Goal: Information Seeking & Learning: Learn about a topic

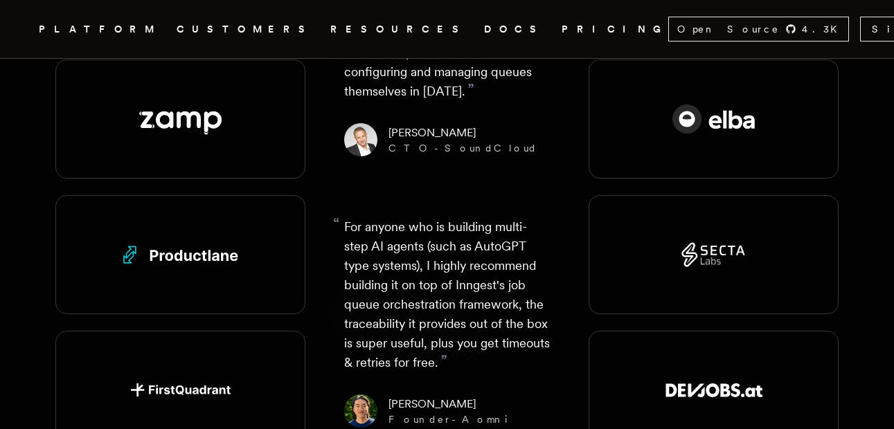
scroll to position [1828, 0]
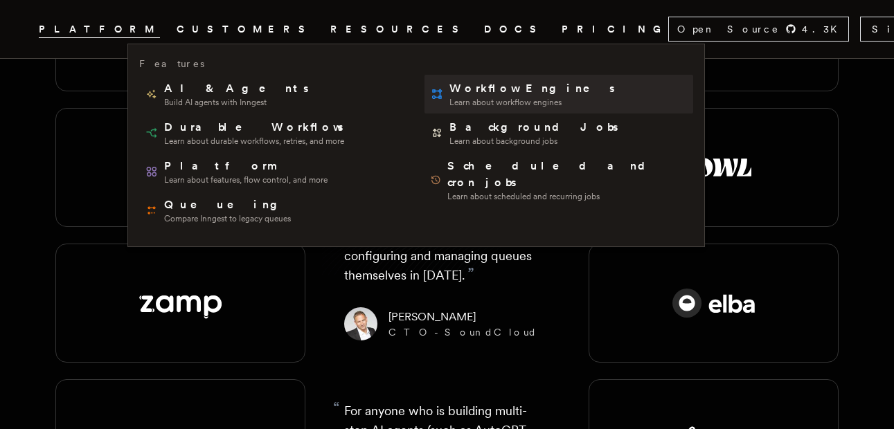
click at [449, 100] on span "Learn about workflow engines" at bounding box center [533, 102] width 168 height 11
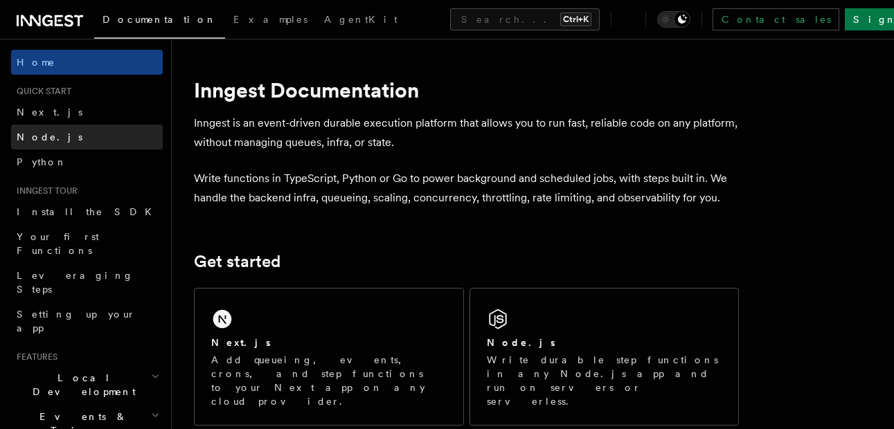
click at [50, 142] on span "Node.js" at bounding box center [50, 137] width 66 height 11
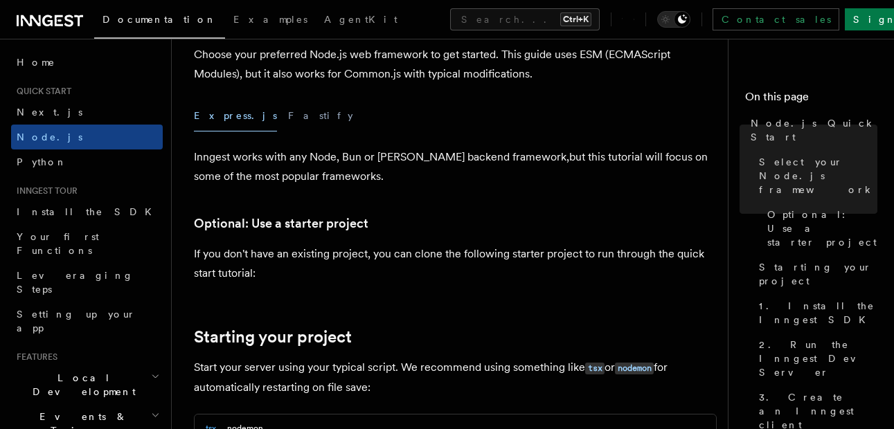
scroll to position [416, 0]
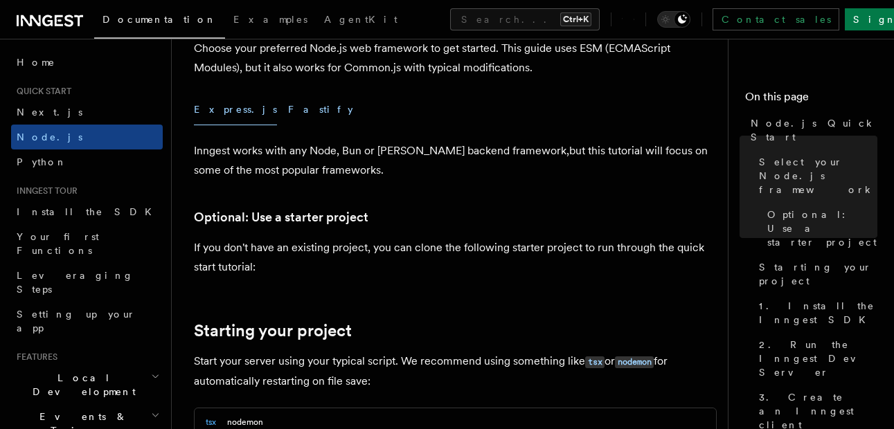
click at [288, 120] on button "Fastify" at bounding box center [320, 109] width 65 height 31
click at [226, 118] on button "Express.js" at bounding box center [235, 109] width 83 height 31
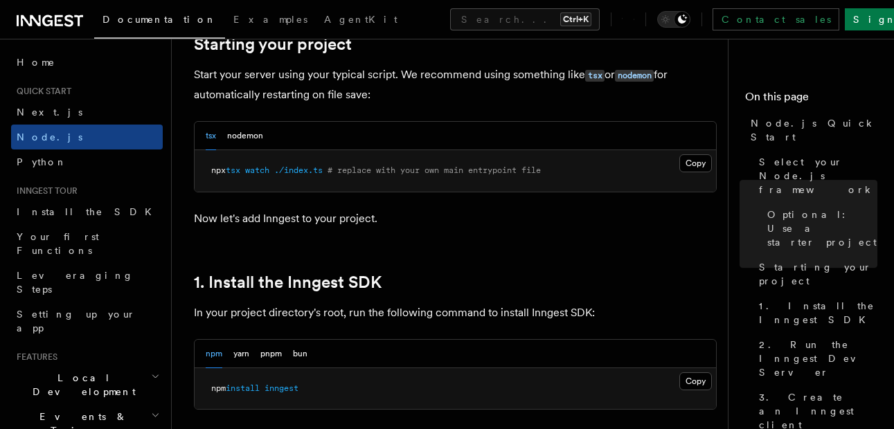
scroll to position [831, 0]
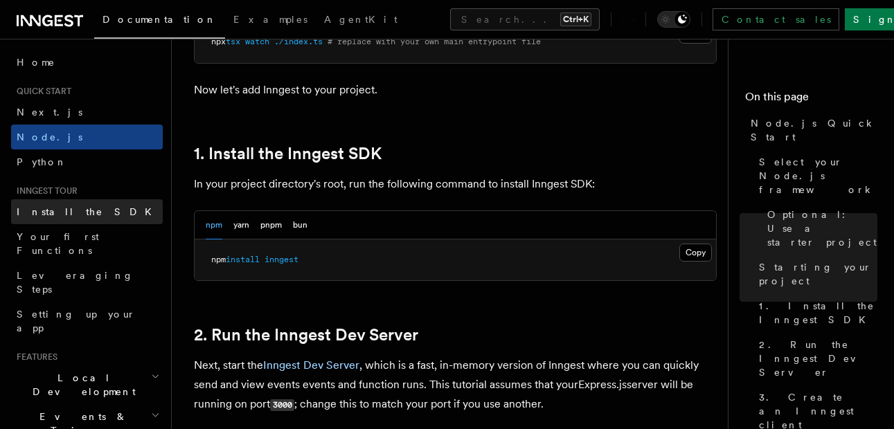
click at [89, 203] on link "Install the SDK" at bounding box center [87, 211] width 152 height 25
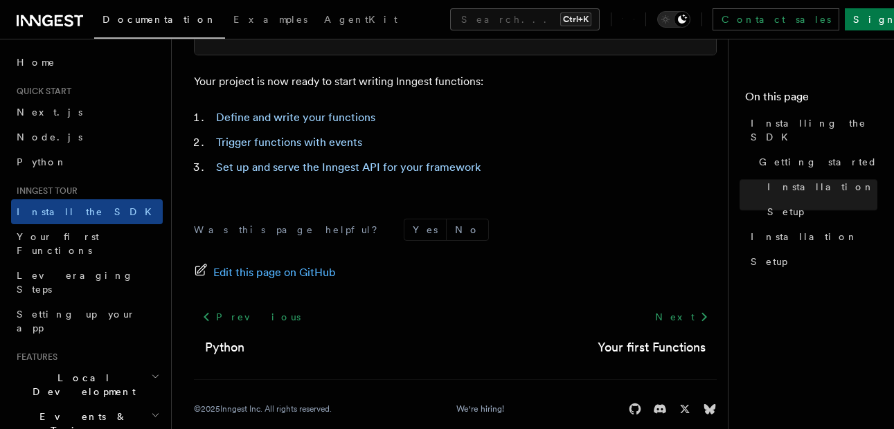
scroll to position [722, 0]
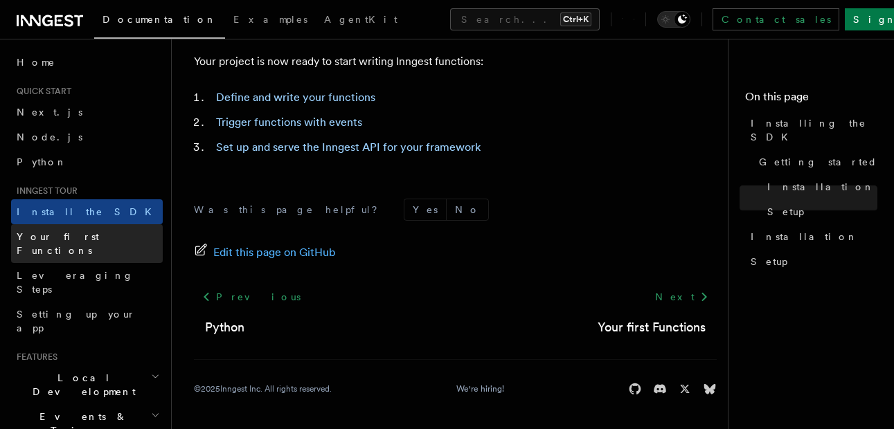
click at [99, 231] on span "Your first Functions" at bounding box center [90, 244] width 146 height 28
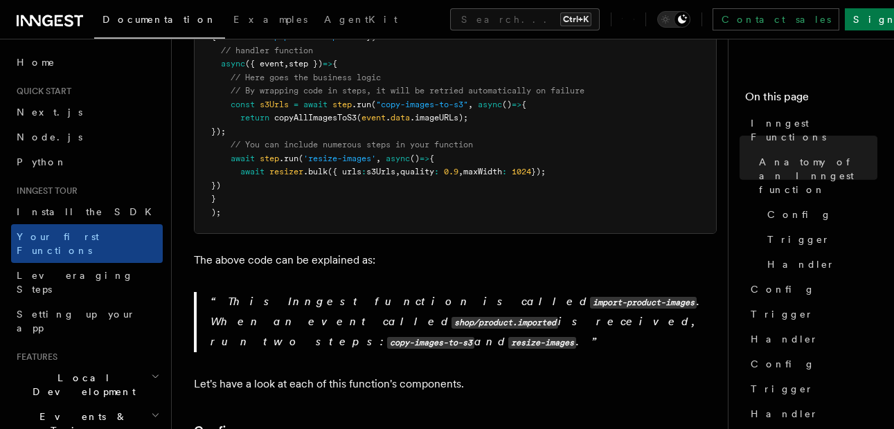
scroll to position [582, 0]
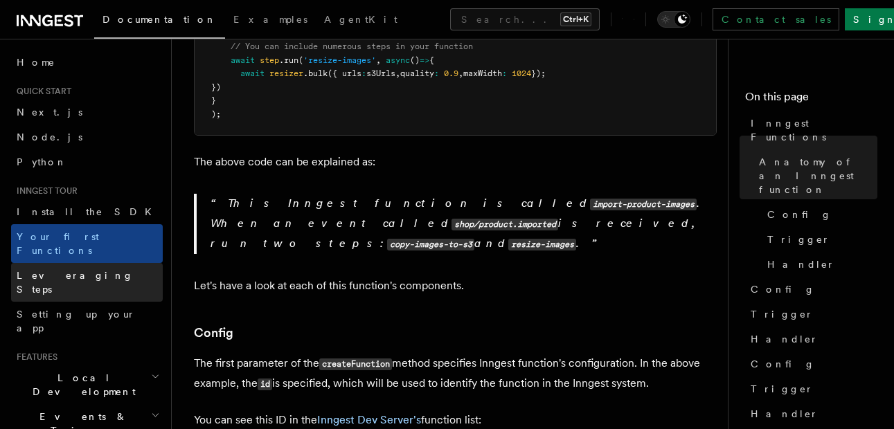
click at [87, 270] on span "Leveraging Steps" at bounding box center [75, 282] width 117 height 25
